Goal: Navigation & Orientation: Go to known website

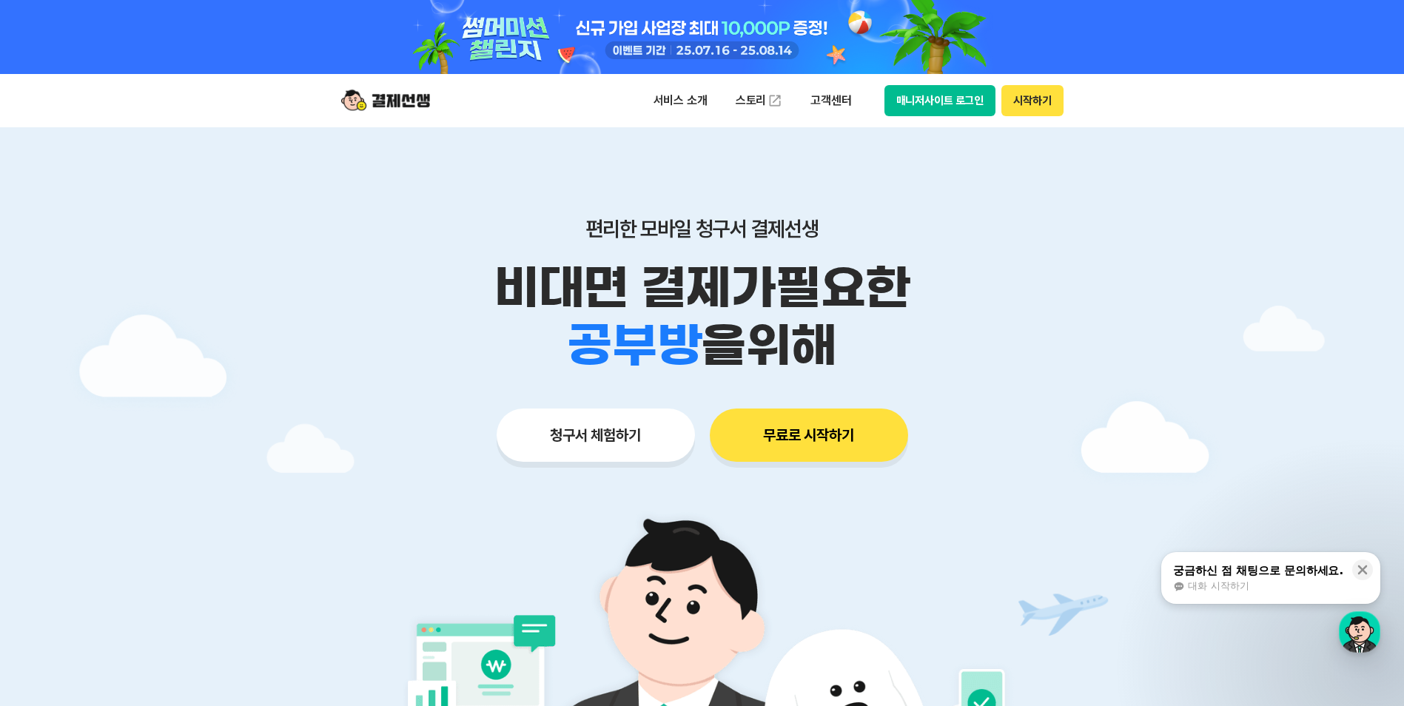
click at [1042, 104] on button "시작하기" at bounding box center [1031, 100] width 61 height 31
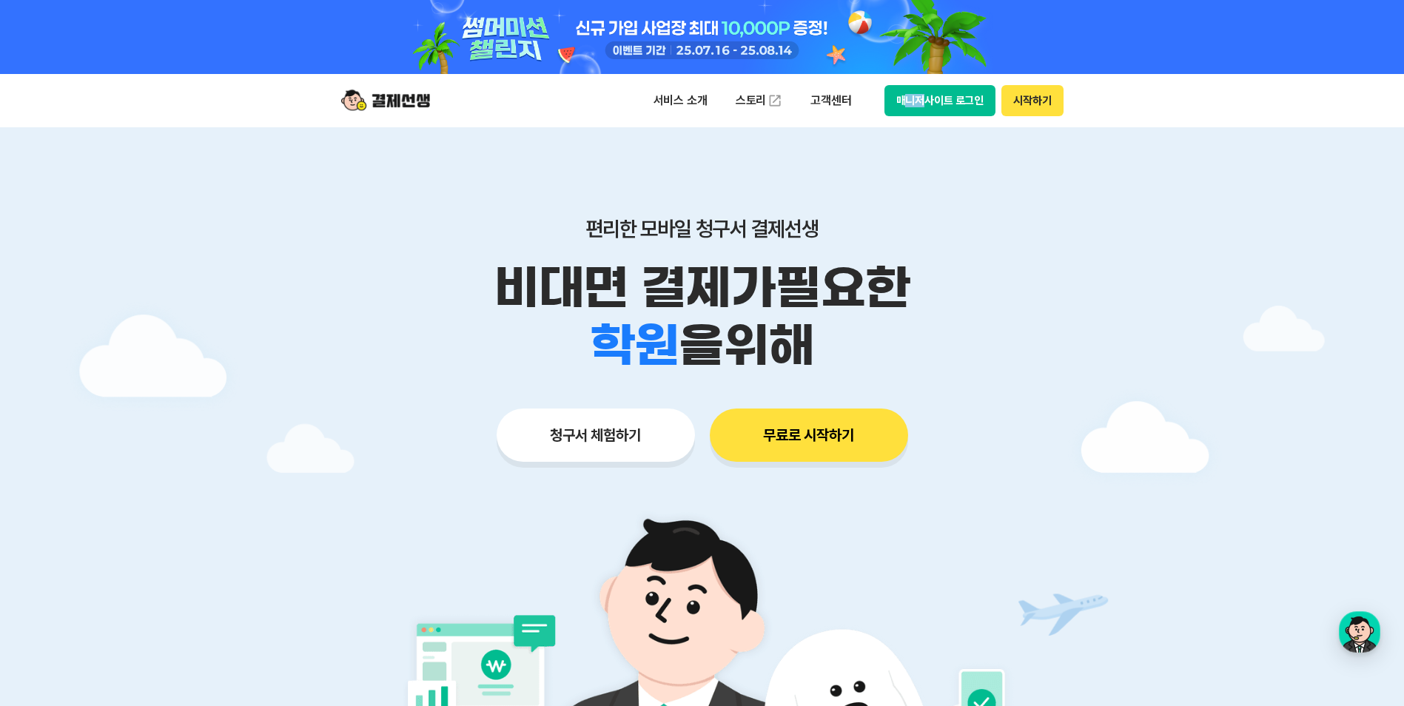
drag, startPoint x: 913, startPoint y: 113, endPoint x: 923, endPoint y: 95, distance: 20.6
click at [923, 95] on div "서비스 소개 스토리 고객센터 매니저사이트 로그인 시작하기" at bounding box center [702, 100] width 758 height 53
click at [924, 95] on button "매니저사이트 로그인" at bounding box center [940, 100] width 112 height 31
